Goal: Information Seeking & Learning: Learn about a topic

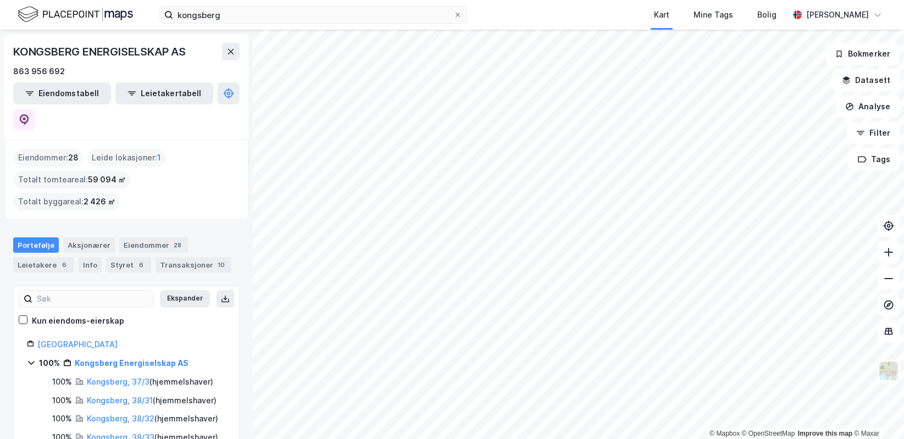
click at [528, 22] on div "kongsberg Kart Mine Tags Bolig [PERSON_NAME] © Mapbox © OpenStreetMap Improve t…" at bounding box center [452, 219] width 904 height 439
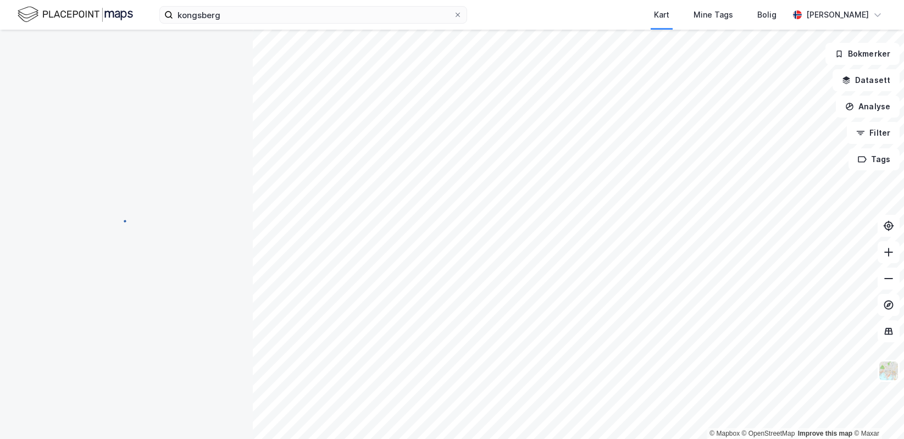
scroll to position [2, 0]
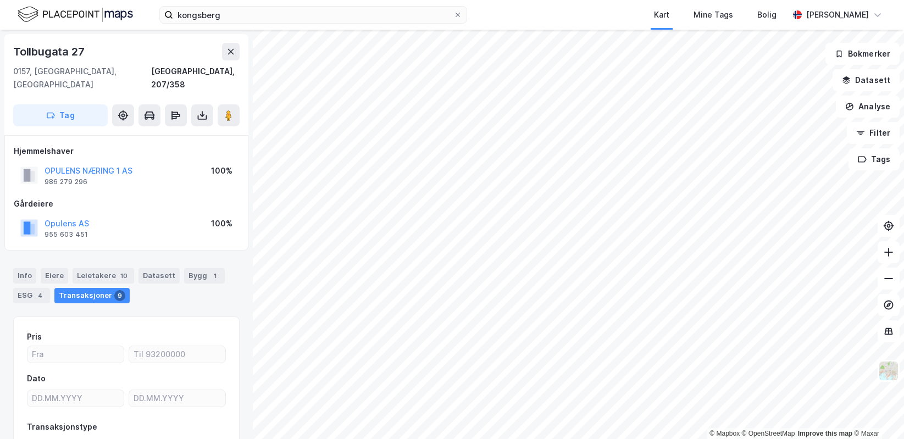
scroll to position [2, 0]
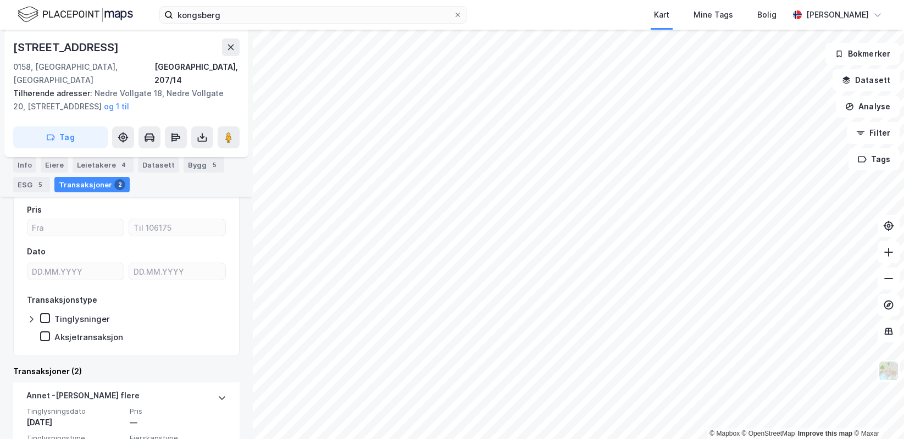
scroll to position [145, 0]
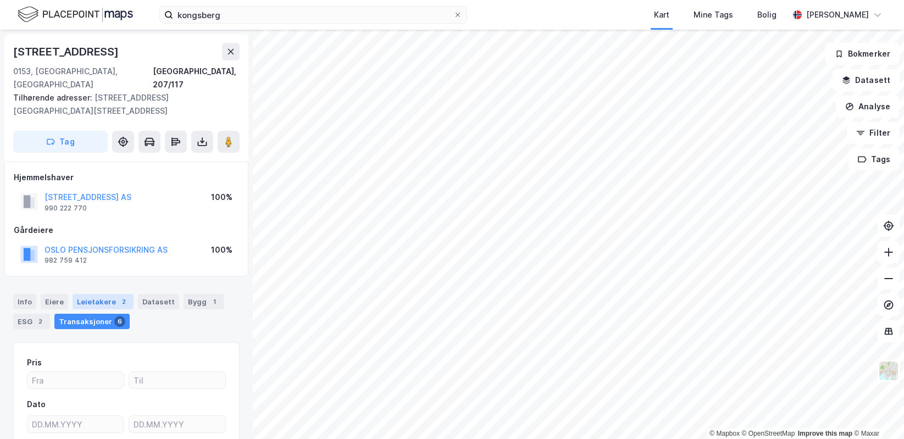
click at [83, 294] on div "Leietakere 2" at bounding box center [103, 301] width 61 height 15
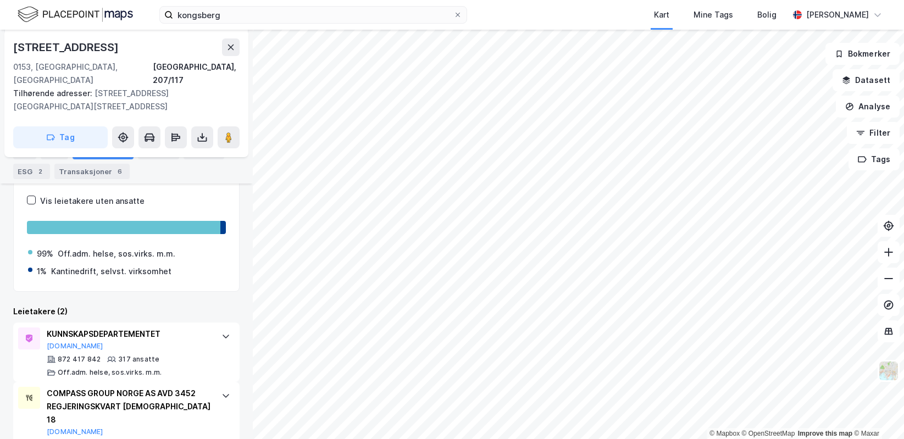
scroll to position [190, 0]
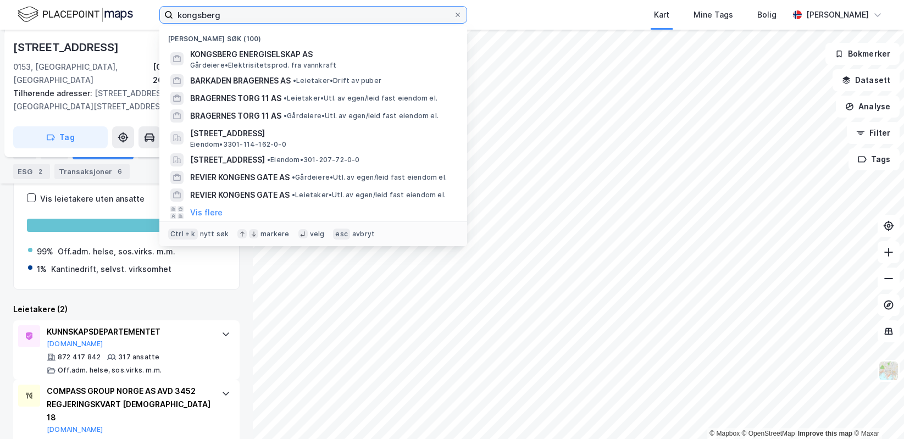
drag, startPoint x: 245, startPoint y: 14, endPoint x: 154, endPoint y: 18, distance: 90.2
click at [154, 18] on div "kongsberg Nylige søk (100) KONGSBERG ENERGISELSKAP AS Gårdeiere • Elektrisitets…" at bounding box center [452, 15] width 904 height 30
type input "[DEMOGRAPHIC_DATA][PERSON_NAME]"
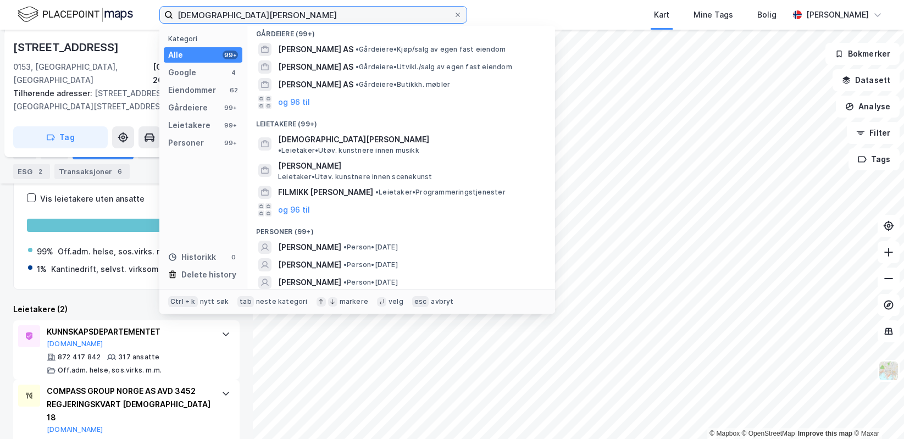
scroll to position [275, 0]
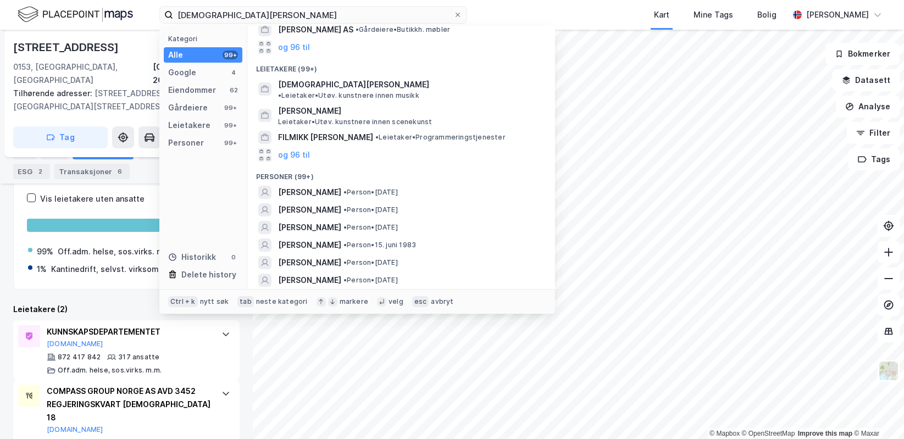
click at [520, 2] on div "Kart Mine Tags Bolig" at bounding box center [654, 15] width 269 height 30
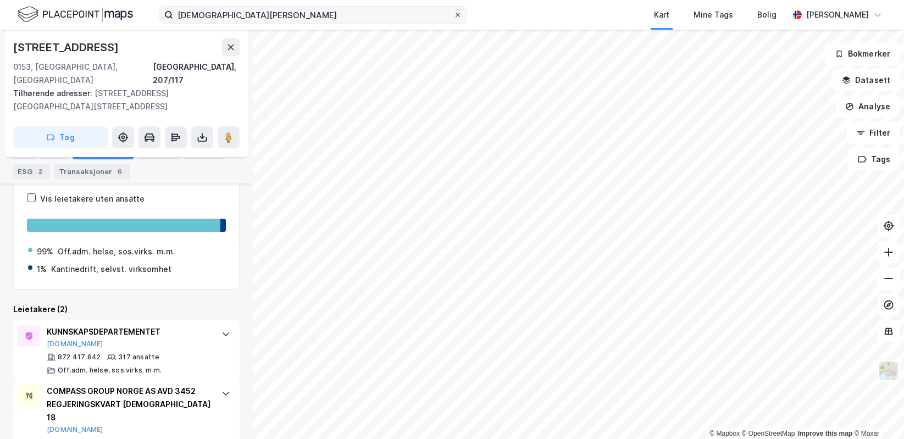
click at [458, 14] on icon at bounding box center [458, 15] width 7 height 7
click at [453, 14] on input "[DEMOGRAPHIC_DATA][PERSON_NAME]" at bounding box center [313, 15] width 280 height 16
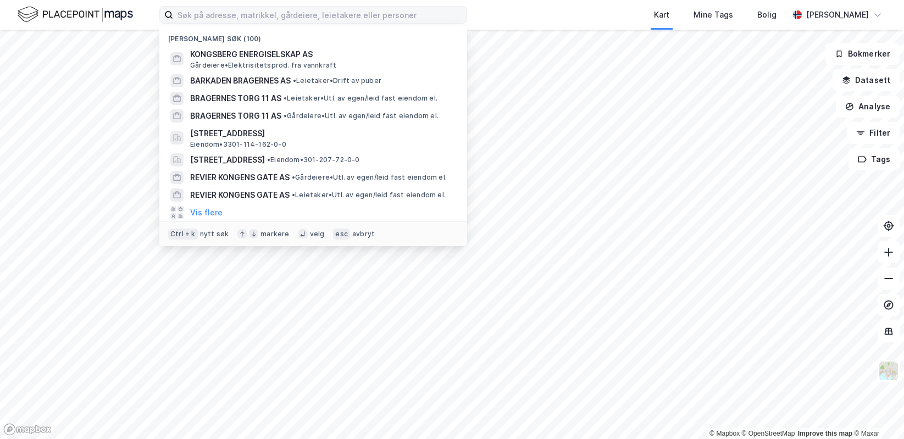
click at [484, 11] on div "Nylige søk (100) KONGSBERG ENERGISELSKAP AS Gårdeiere • Elektrisitetsprod. fra …" at bounding box center [452, 15] width 904 height 30
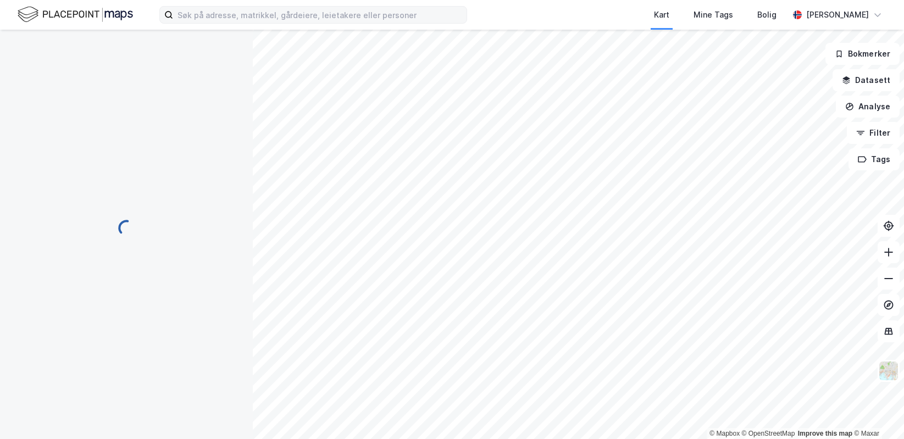
scroll to position [89, 0]
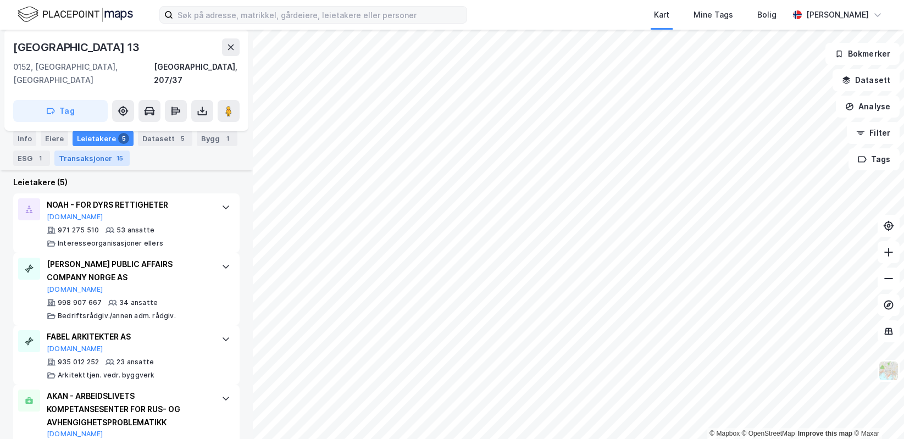
scroll to position [351, 0]
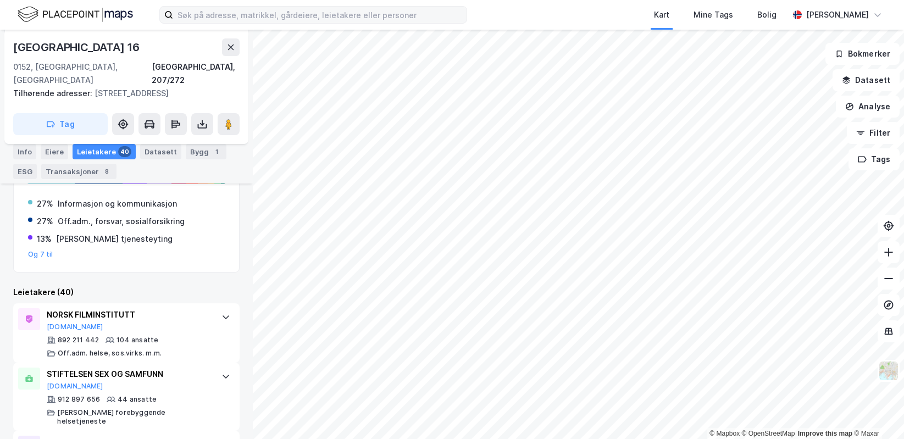
scroll to position [254, 0]
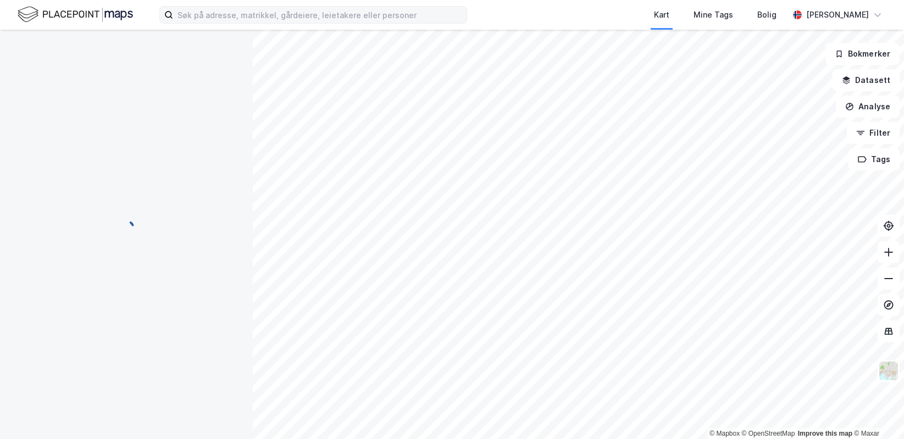
scroll to position [22, 0]
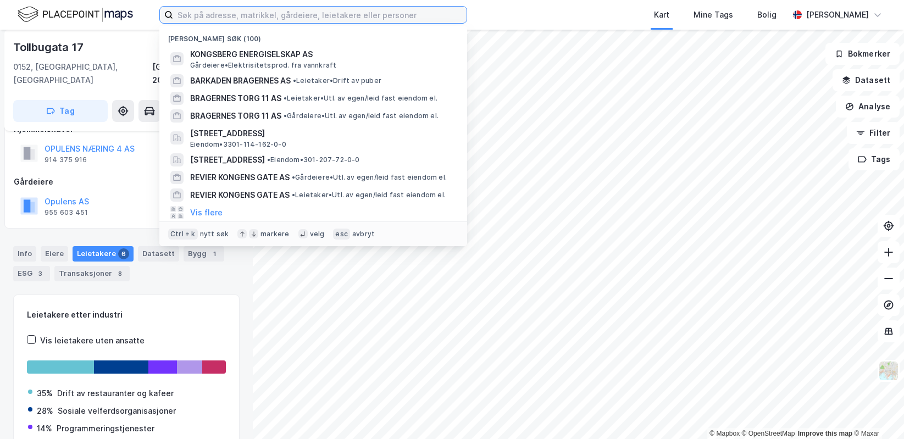
click at [189, 12] on input at bounding box center [319, 15] width 293 height 16
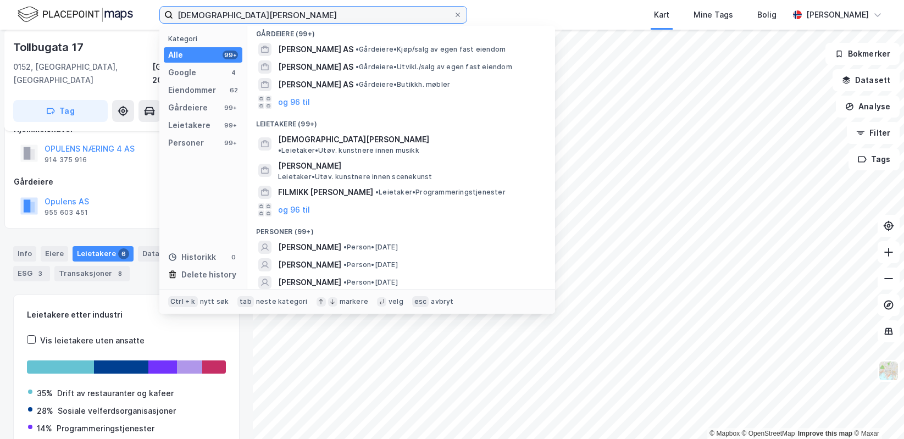
scroll to position [330, 0]
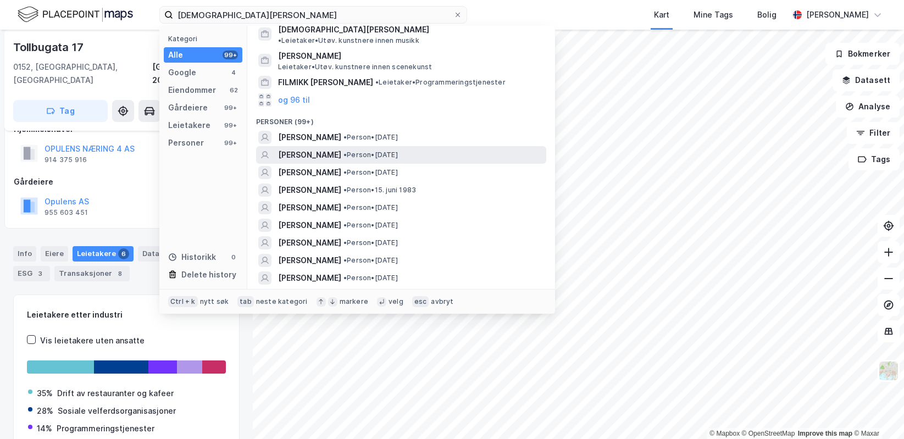
click at [296, 148] on span "[PERSON_NAME]" at bounding box center [309, 154] width 63 height 13
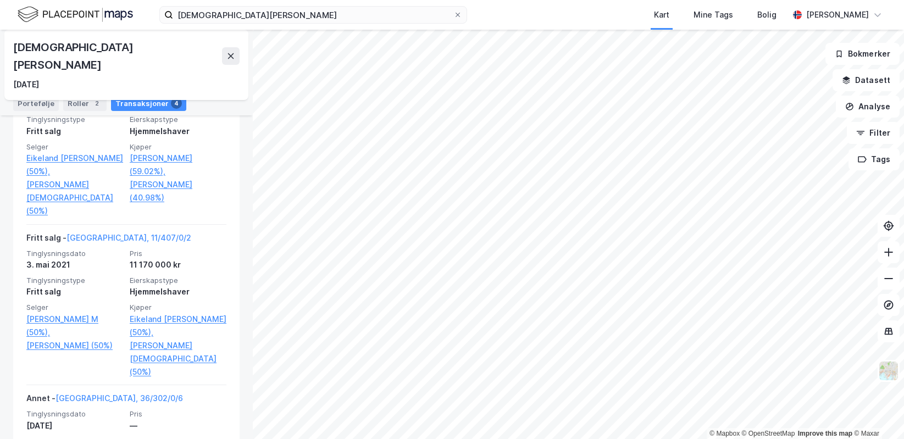
scroll to position [330, 0]
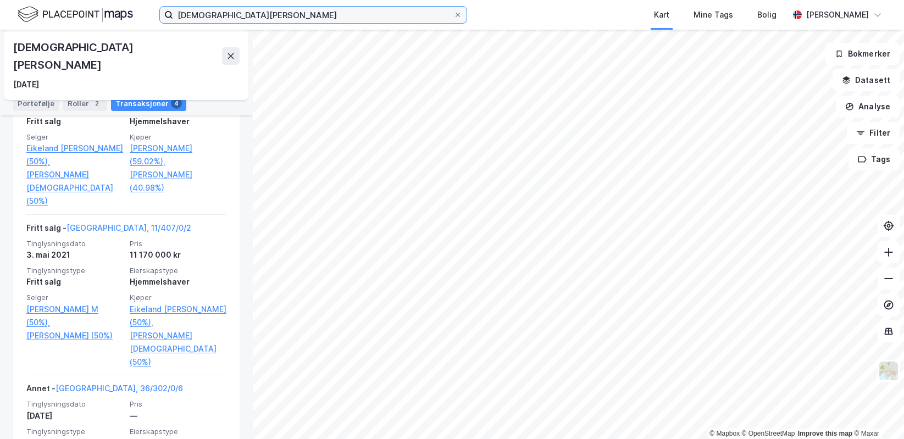
click at [218, 19] on input "[DEMOGRAPHIC_DATA][PERSON_NAME]" at bounding box center [313, 15] width 280 height 16
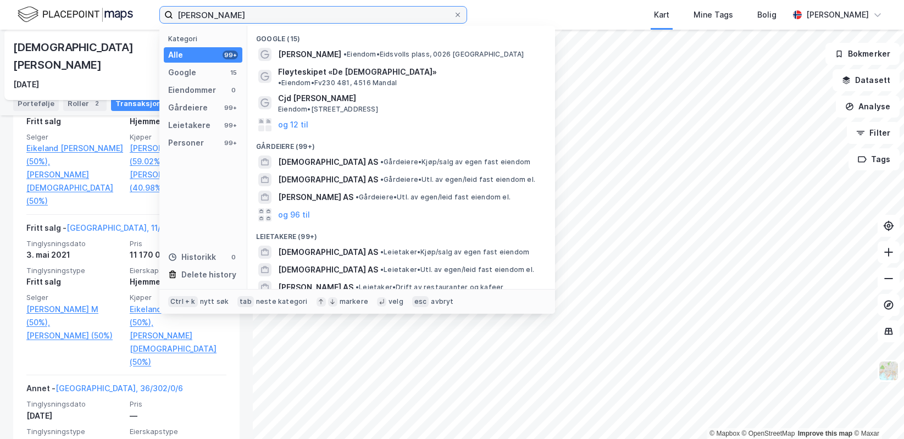
type input "[PERSON_NAME]"
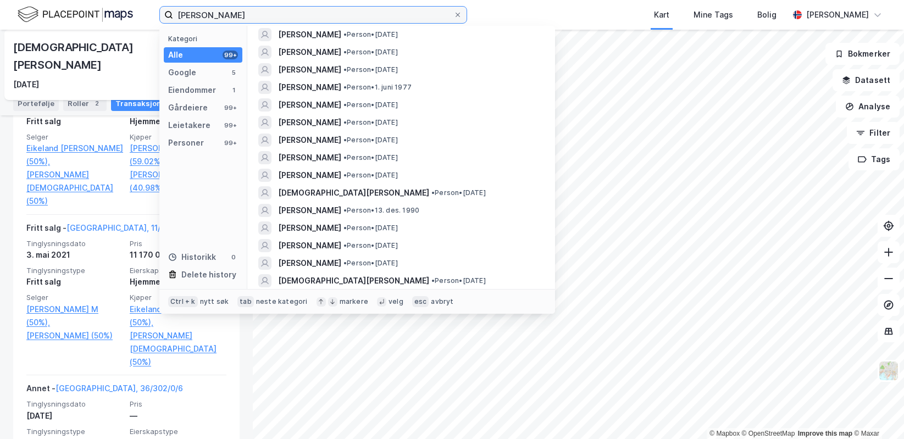
scroll to position [1374, 0]
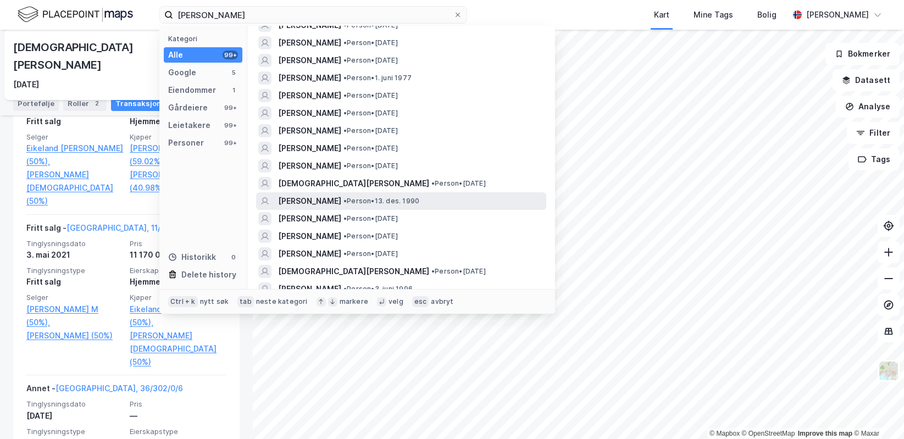
click at [341, 204] on span "[PERSON_NAME]" at bounding box center [309, 201] width 63 height 13
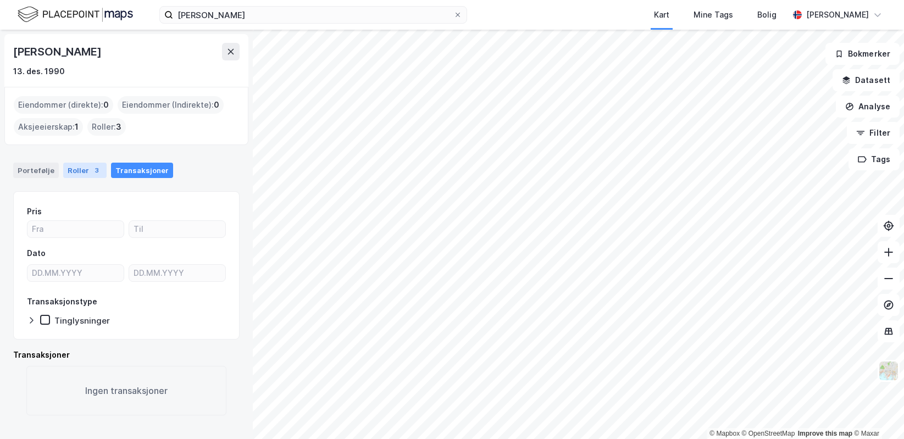
click at [72, 164] on div "Roller 3" at bounding box center [84, 170] width 43 height 15
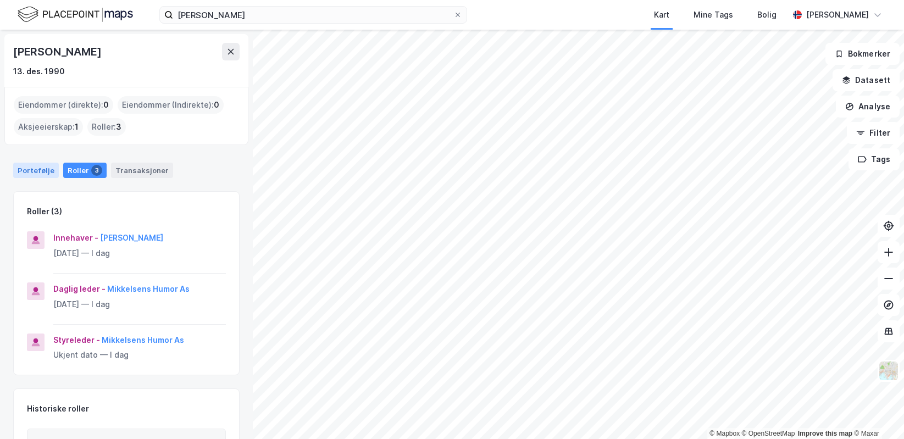
click at [36, 174] on div "Portefølje" at bounding box center [36, 170] width 46 height 15
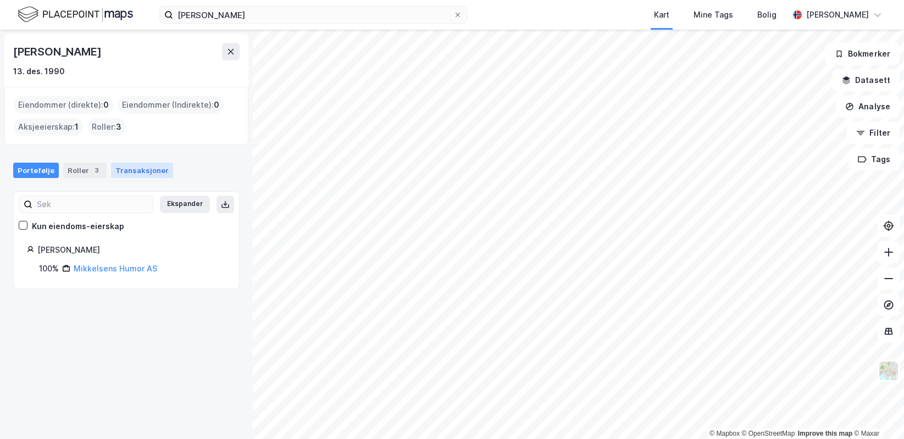
click at [140, 170] on div "Transaksjoner" at bounding box center [142, 170] width 62 height 15
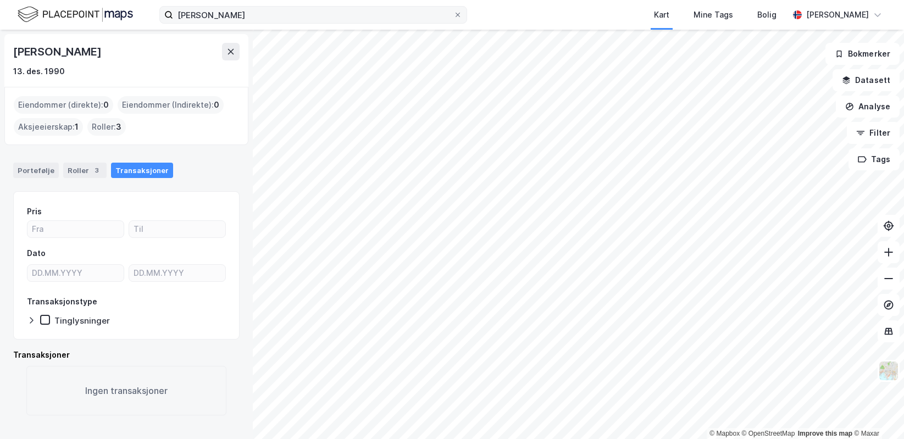
click at [462, 12] on label "[PERSON_NAME]" at bounding box center [313, 15] width 308 height 18
click at [453, 12] on input "[PERSON_NAME]" at bounding box center [313, 15] width 280 height 16
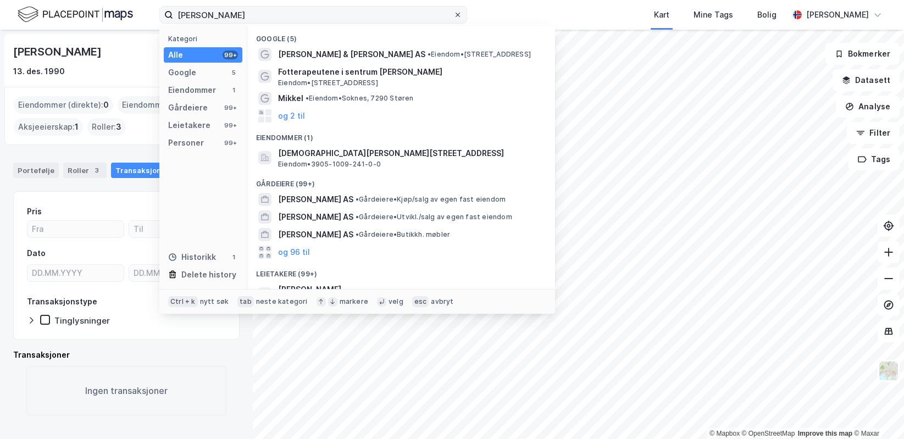
click at [456, 14] on icon at bounding box center [458, 15] width 7 height 7
click at [453, 14] on input "[PERSON_NAME]" at bounding box center [313, 15] width 280 height 16
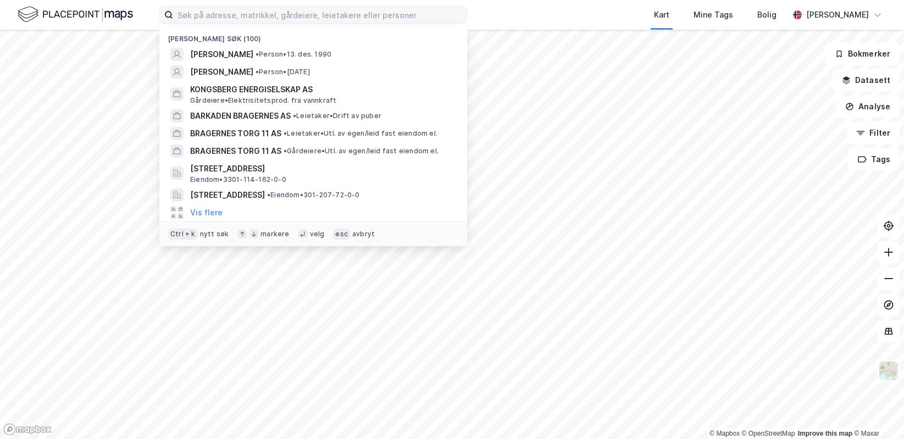
click at [496, 18] on div "[PERSON_NAME] søk (100) [PERSON_NAME] • [DATE] [PERSON_NAME] • Person • [DATE] …" at bounding box center [452, 15] width 904 height 30
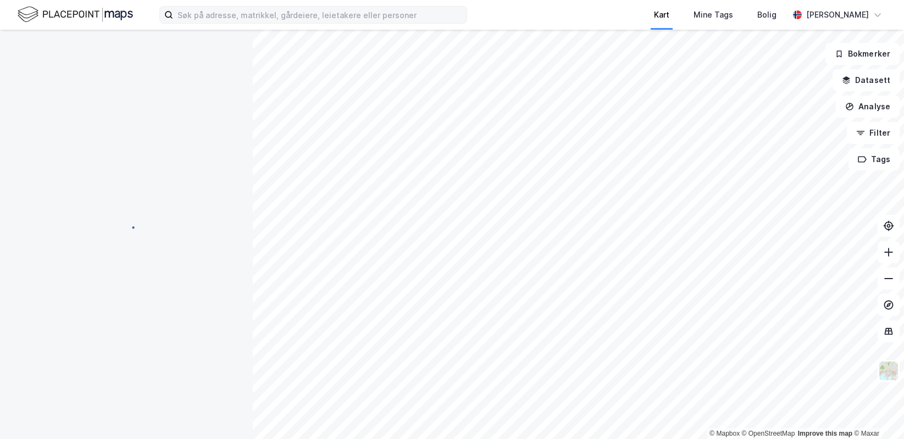
scroll to position [17, 0]
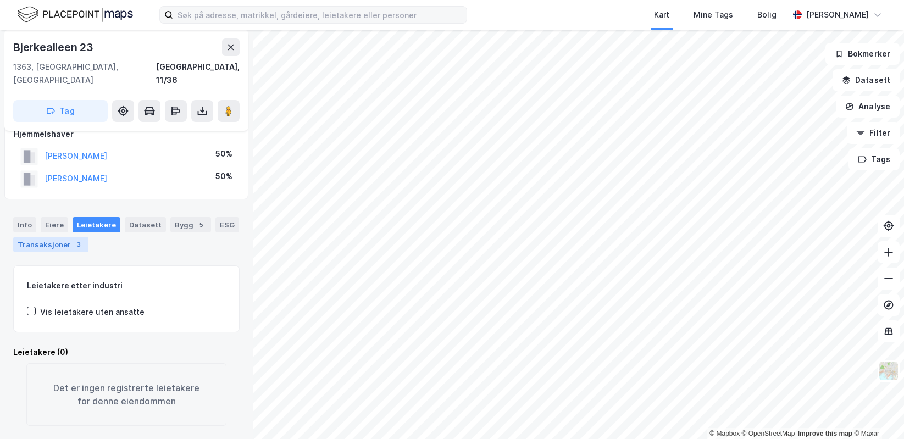
click at [68, 237] on div "Transaksjoner 3" at bounding box center [50, 244] width 75 height 15
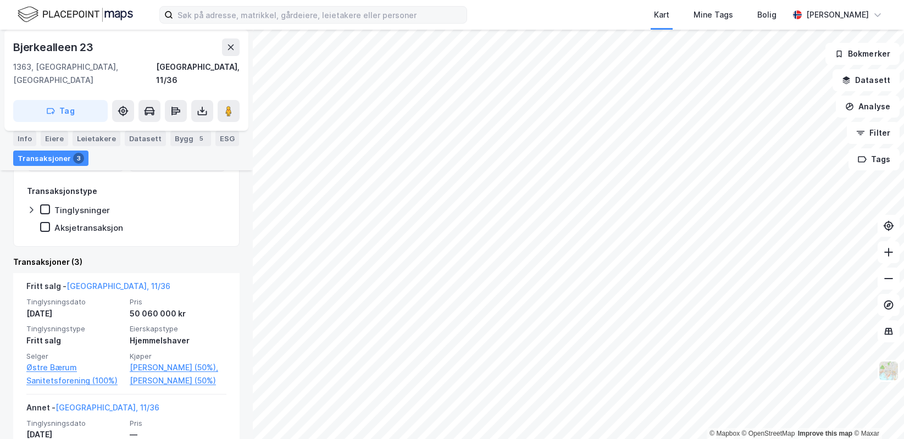
scroll to position [256, 0]
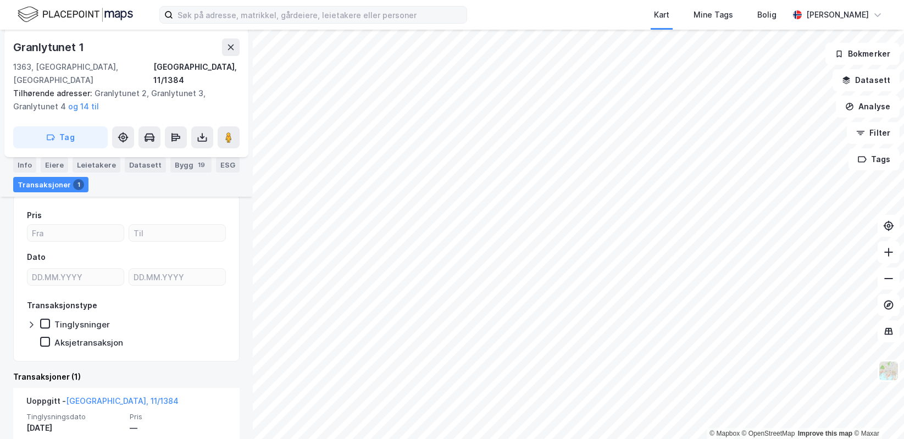
scroll to position [206, 0]
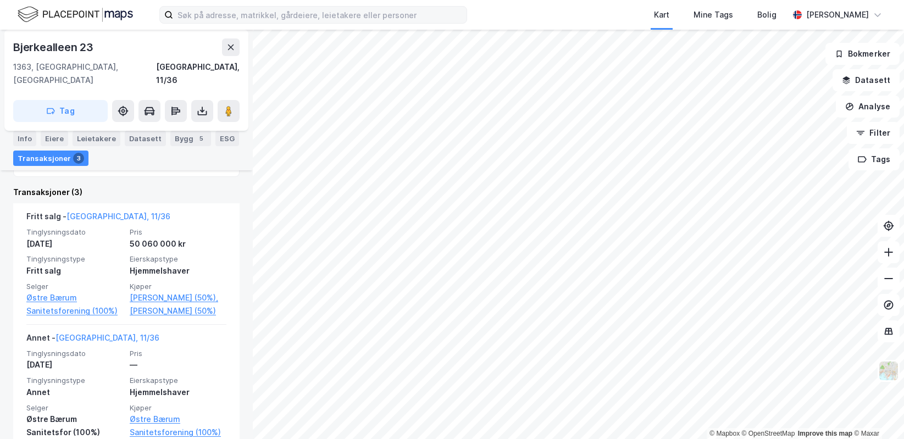
scroll to position [256, 0]
